Goal: Contribute content: Add original content to the website for others to see

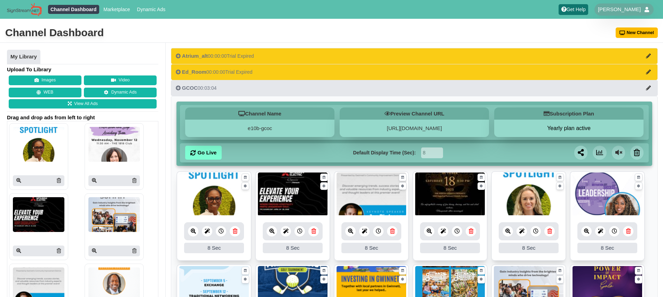
scroll to position [146, 0]
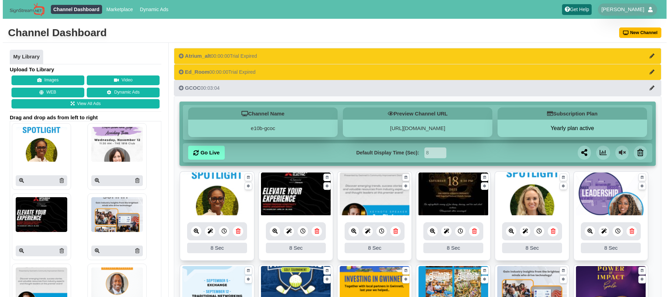
scroll to position [137, 0]
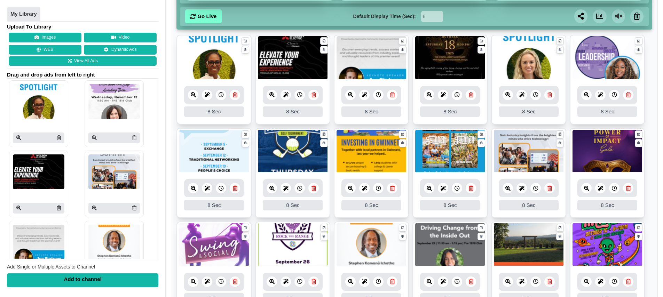
click at [353, 189] on icon at bounding box center [350, 188] width 5 height 5
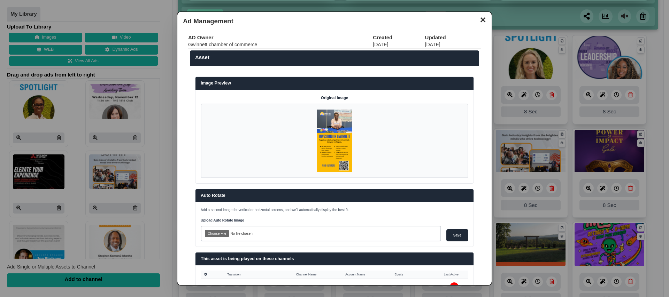
click at [477, 21] on button "✕" at bounding box center [483, 19] width 14 height 10
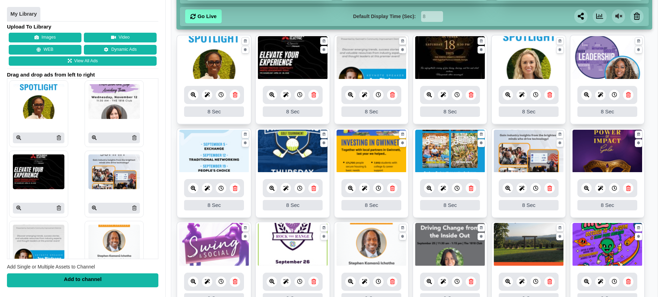
click at [393, 189] on icon at bounding box center [392, 188] width 5 height 5
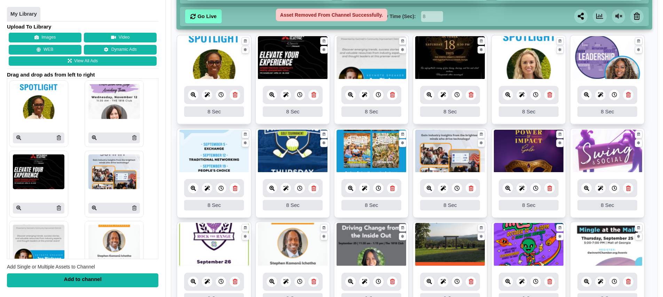
drag, startPoint x: 47, startPoint y: 38, endPoint x: 51, endPoint y: 39, distance: 4.1
click at [47, 38] on button "Images" at bounding box center [45, 38] width 73 height 10
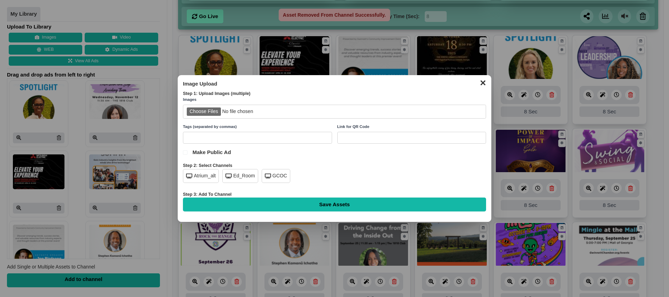
click at [206, 111] on input "file" at bounding box center [334, 112] width 303 height 14
type input "C:\fakepath\Q4 Gwinnett Ad (1).png"
drag, startPoint x: 277, startPoint y: 174, endPoint x: 284, endPoint y: 177, distance: 7.8
click at [277, 173] on div "GCOC" at bounding box center [276, 176] width 29 height 14
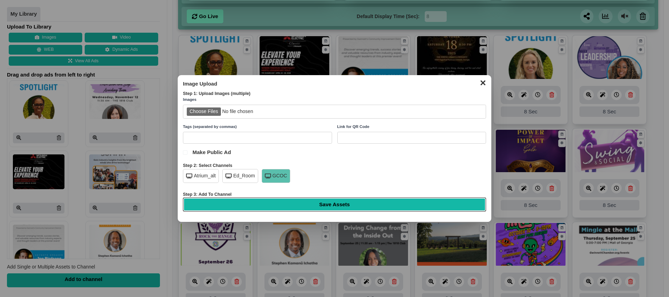
click at [329, 200] on input "Save Assets" at bounding box center [334, 205] width 303 height 14
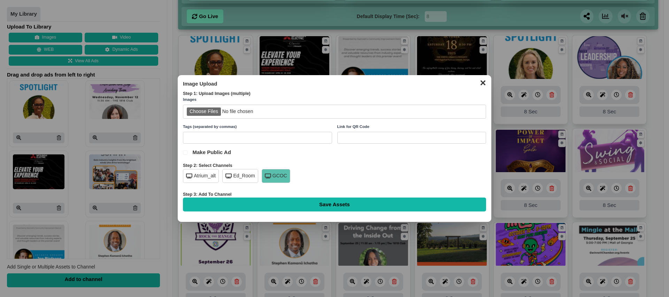
type input "Saving..."
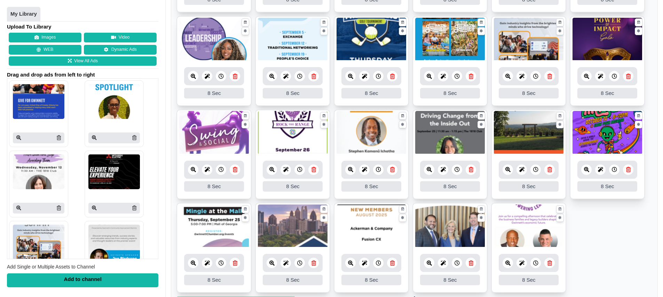
scroll to position [284, 0]
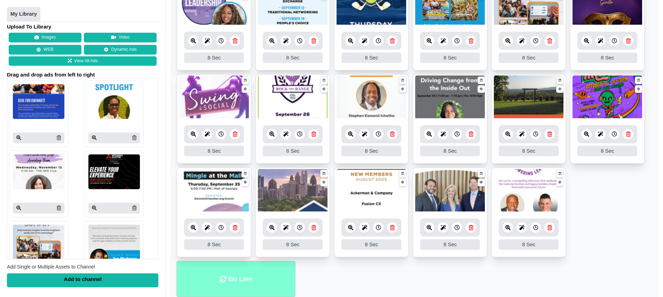
click at [236, 273] on li "Go Live" at bounding box center [236, 279] width 119 height 37
